Goal: Task Accomplishment & Management: Manage account settings

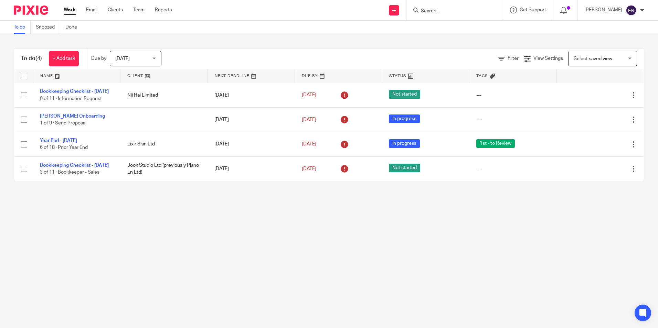
click at [462, 7] on form at bounding box center [456, 10] width 73 height 9
click at [458, 10] on input "Search" at bounding box center [451, 11] width 62 height 6
type input "geo"
click at [471, 21] on div "Geo rgia Kemball Ltd Geo rgia Kemball < info@ geo rgiakemball.com >" at bounding box center [468, 29] width 110 height 27
click at [469, 22] on link at bounding box center [468, 30] width 99 height 16
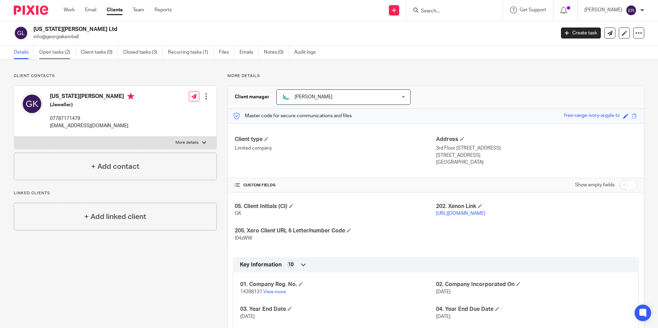
click at [62, 51] on link "Open tasks (2)" at bounding box center [57, 52] width 36 height 13
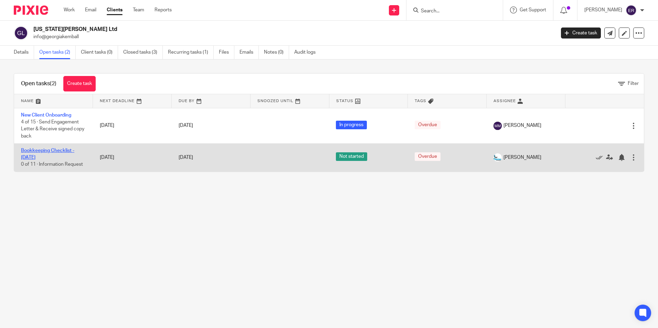
click at [57, 149] on link "Bookkeeping Checklist - [DATE]" at bounding box center [47, 154] width 53 height 12
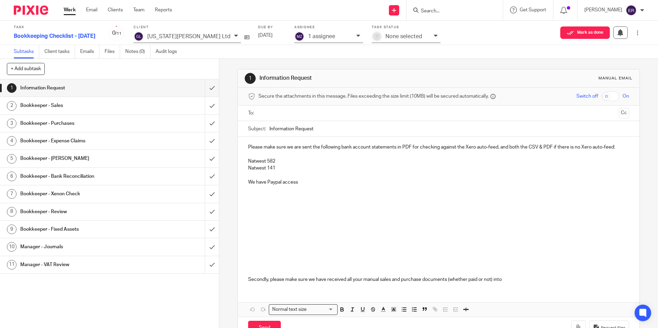
click at [315, 35] on div "1 assignee" at bounding box center [330, 37] width 45 height 8
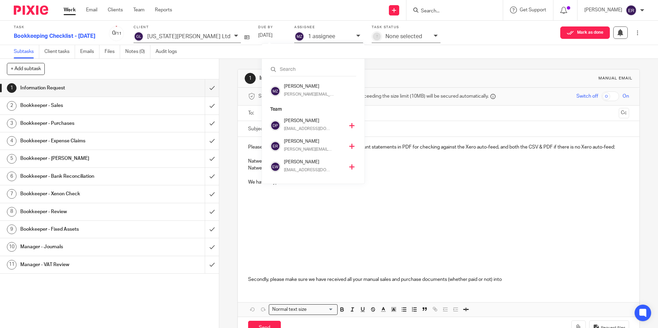
click at [349, 145] on icon at bounding box center [351, 146] width 5 height 5
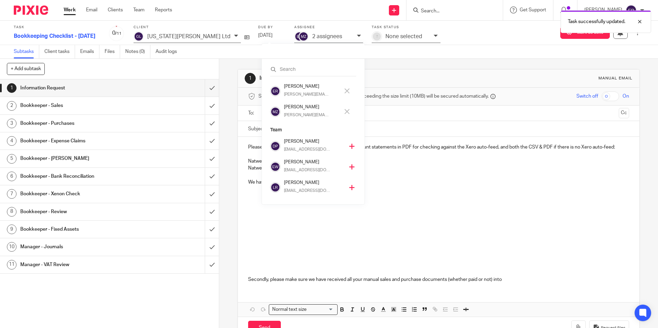
click at [441, 56] on div "Subtasks Client tasks Emails Files Notes (0) Audit logs" at bounding box center [329, 52] width 658 height 14
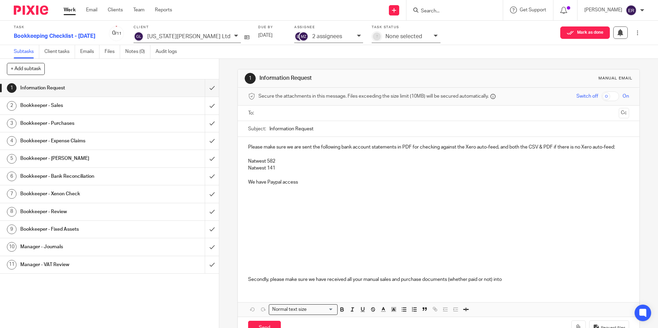
click at [155, 86] on div "Information Request" at bounding box center [109, 88] width 178 height 10
click at [202, 87] on input "submit" at bounding box center [109, 88] width 219 height 17
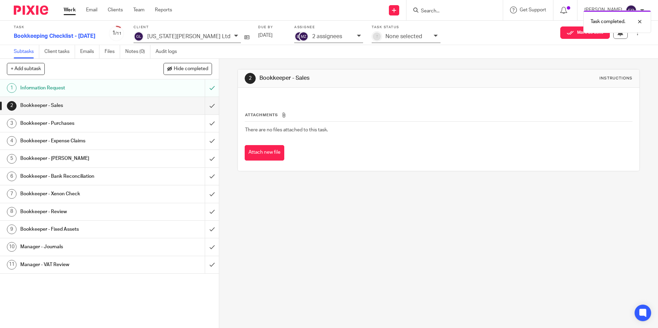
click at [162, 108] on div "Bookkeeper - Sales" at bounding box center [109, 106] width 178 height 10
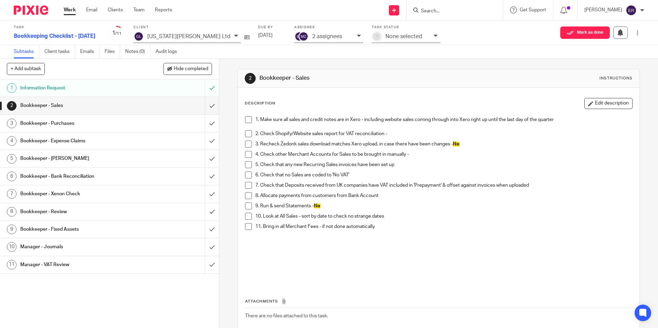
click at [133, 139] on h1 "Bookkeeper - Expense Claims" at bounding box center [79, 141] width 118 height 10
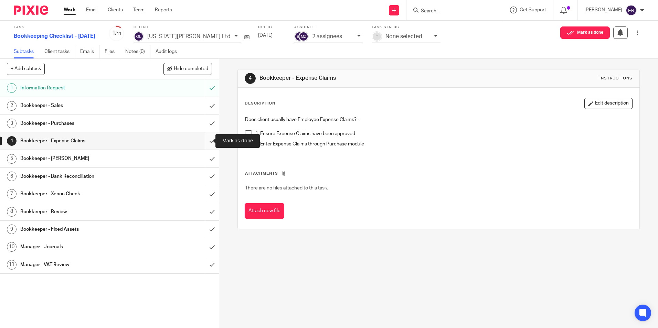
click at [206, 138] on input "submit" at bounding box center [109, 141] width 219 height 17
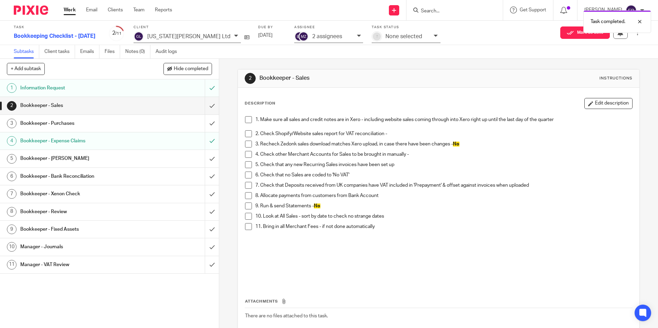
click at [144, 175] on div "Bookkeeper - Bank Reconciliation" at bounding box center [109, 176] width 178 height 10
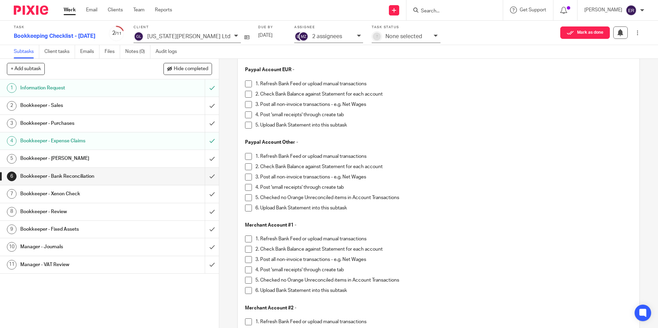
scroll to position [516, 0]
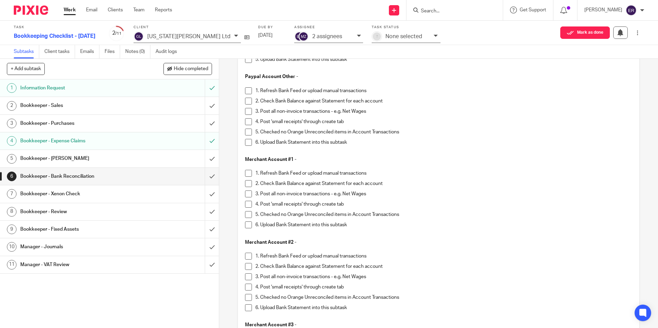
click at [245, 93] on span at bounding box center [248, 90] width 7 height 7
drag, startPoint x: 246, startPoint y: 101, endPoint x: 247, endPoint y: 106, distance: 4.8
click at [246, 101] on span at bounding box center [248, 101] width 7 height 7
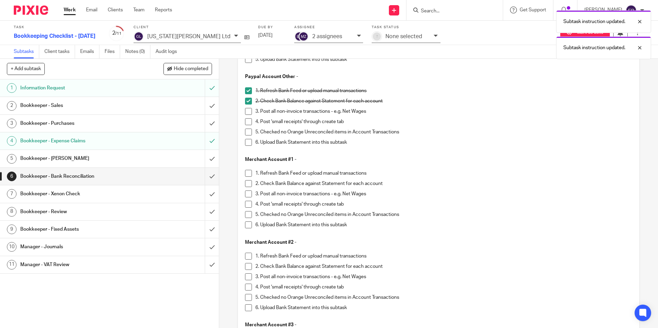
click at [248, 110] on span at bounding box center [248, 111] width 7 height 7
click at [245, 122] on span at bounding box center [248, 121] width 7 height 7
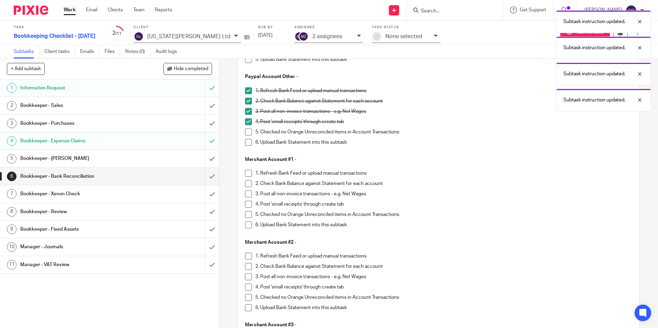
drag, startPoint x: 246, startPoint y: 132, endPoint x: 247, endPoint y: 135, distance: 3.5
click at [246, 132] on span at bounding box center [248, 132] width 7 height 7
click at [247, 142] on span at bounding box center [248, 142] width 7 height 7
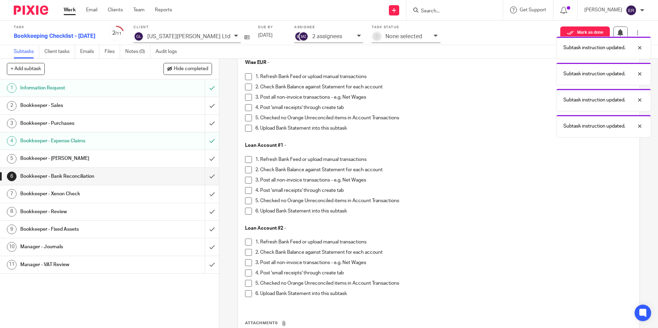
scroll to position [1165, 0]
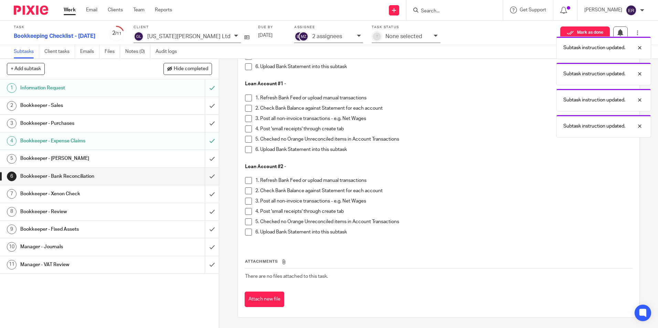
drag, startPoint x: 260, startPoint y: 300, endPoint x: 264, endPoint y: 283, distance: 16.5
click at [261, 300] on button "Attach new file" at bounding box center [265, 299] width 40 height 15
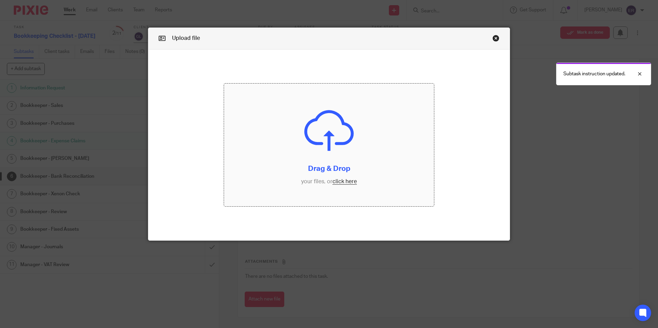
click at [350, 180] on input "file" at bounding box center [329, 145] width 210 height 123
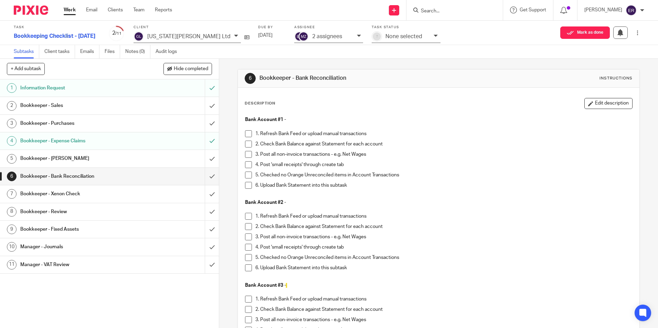
click at [435, 11] on input "Search" at bounding box center [451, 11] width 62 height 6
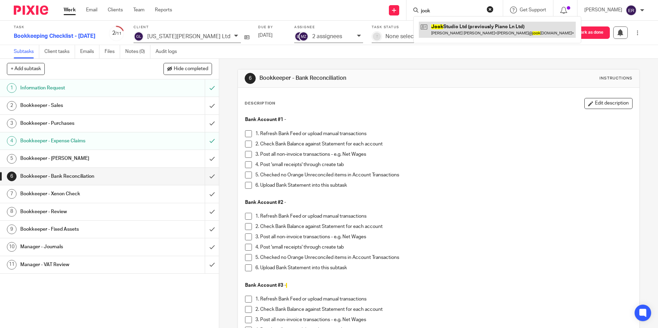
type input "jook"
click at [454, 37] on link at bounding box center [497, 30] width 157 height 16
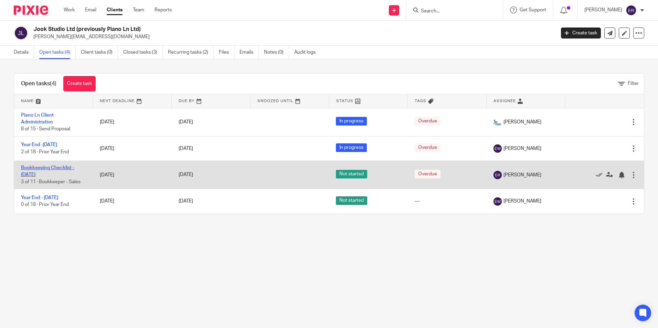
click at [59, 169] on link "Bookkeeping Checklist - [DATE]" at bounding box center [47, 172] width 53 height 12
